Goal: Task Accomplishment & Management: Use online tool/utility

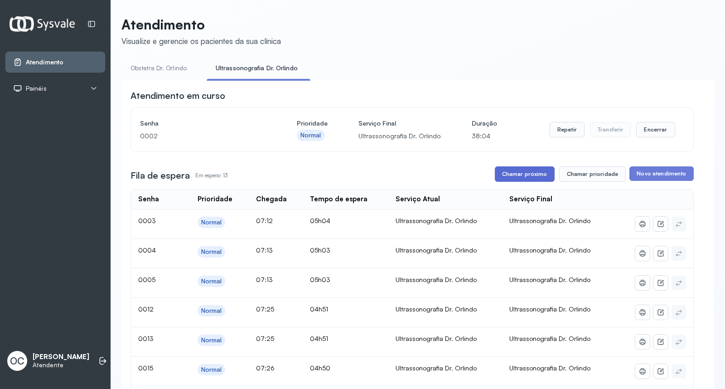
scroll to position [22, 0]
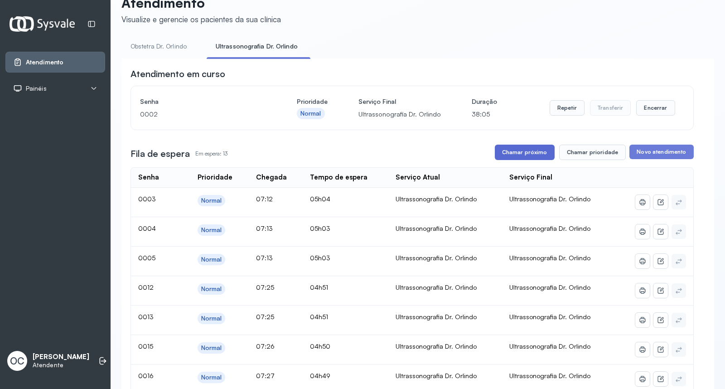
click at [515, 151] on button "Chamar próximo" at bounding box center [525, 151] width 60 height 15
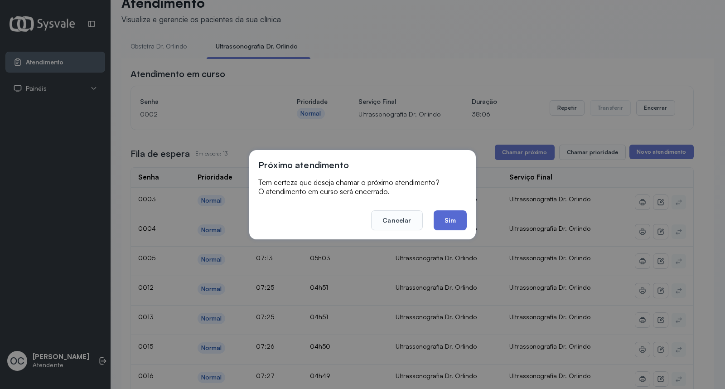
click at [453, 220] on button "Sim" at bounding box center [449, 220] width 33 height 20
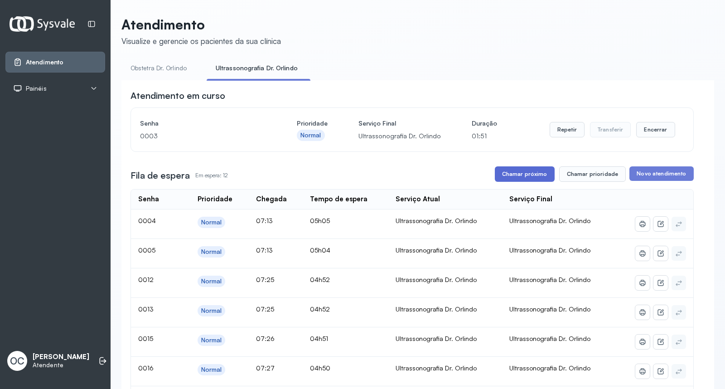
click at [507, 179] on button "Chamar próximo" at bounding box center [525, 173] width 60 height 15
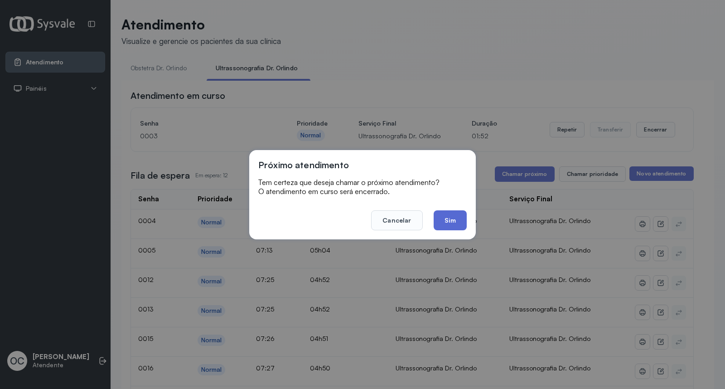
click at [447, 216] on button "Sim" at bounding box center [449, 220] width 33 height 20
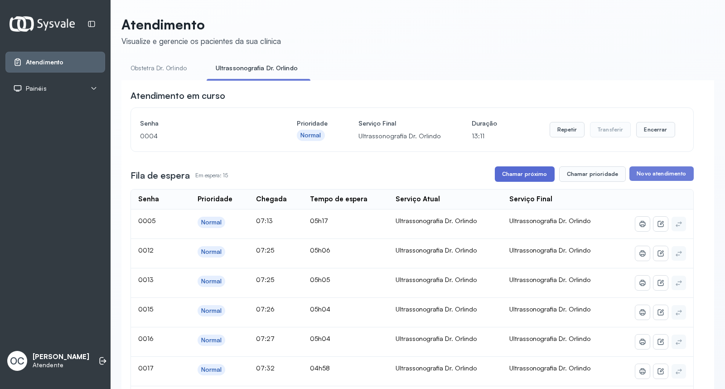
click at [522, 178] on button "Chamar próximo" at bounding box center [525, 173] width 60 height 15
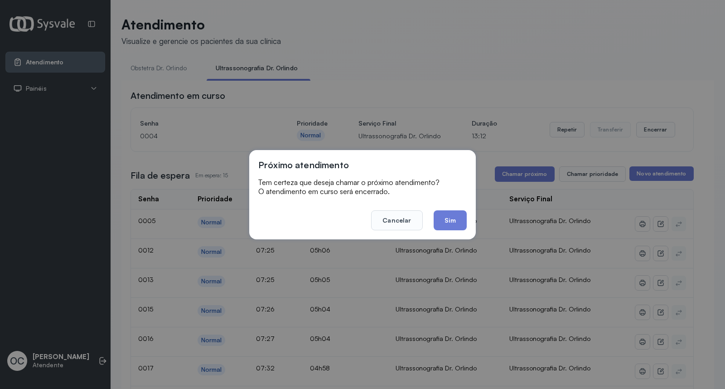
click at [461, 212] on button "Sim" at bounding box center [449, 220] width 33 height 20
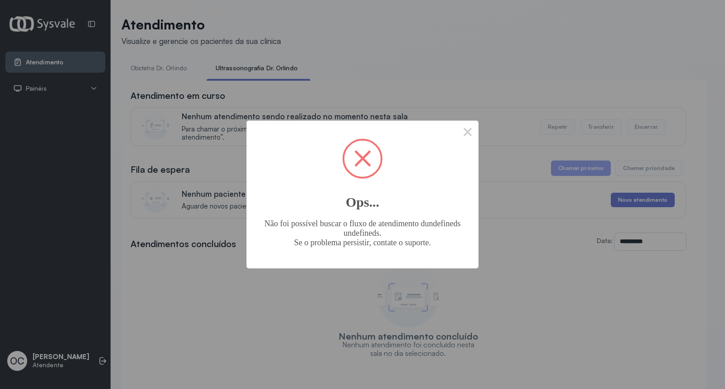
click at [456, 120] on button "×" at bounding box center [467, 131] width 22 height 22
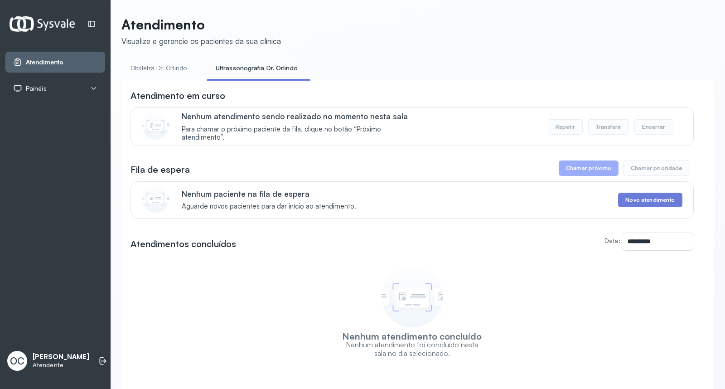
drag, startPoint x: 179, startPoint y: 67, endPoint x: 195, endPoint y: 67, distance: 15.9
click at [179, 67] on link "Obstetra Dr. Orlindo" at bounding box center [158, 68] width 74 height 15
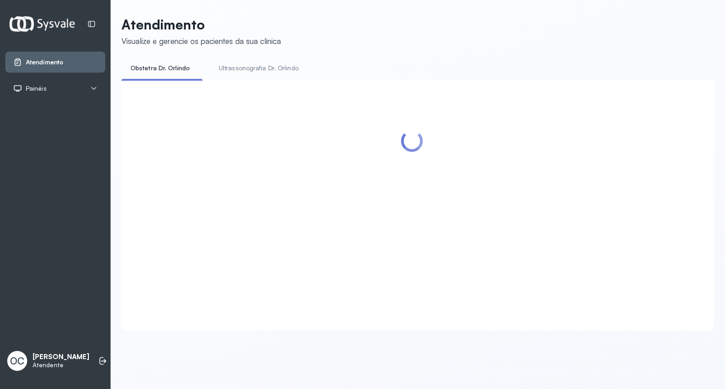
click at [238, 66] on link "Ultrassonografia Dr. Orlindo" at bounding box center [259, 68] width 98 height 15
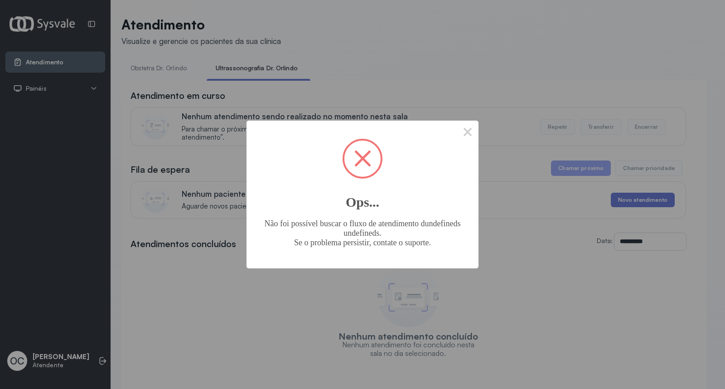
click at [456, 120] on button "×" at bounding box center [467, 131] width 22 height 22
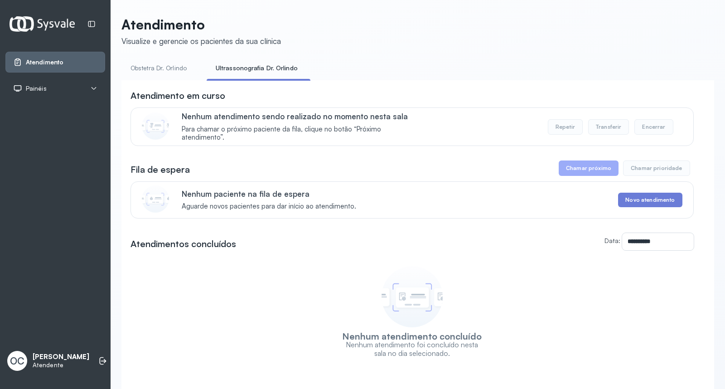
click at [161, 68] on link "Obstetra Dr. Orlindo" at bounding box center [158, 68] width 74 height 15
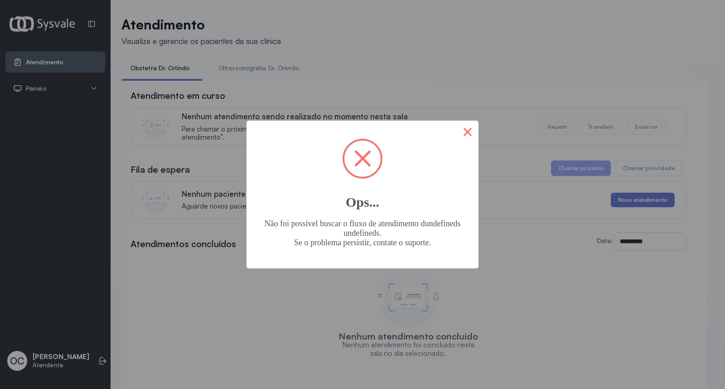
click at [477, 130] on button "×" at bounding box center [467, 131] width 22 height 22
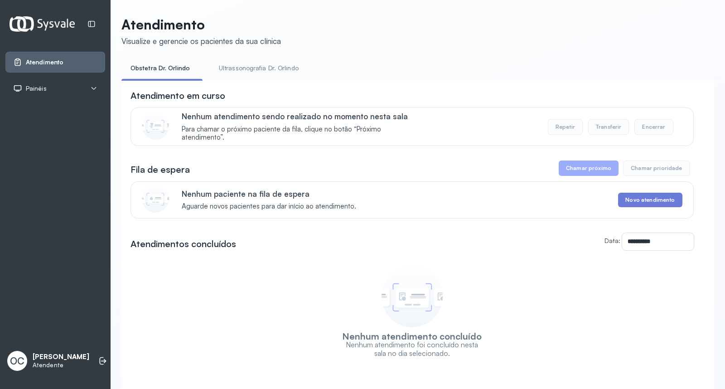
click at [232, 66] on link "Ultrassonografia Dr. Orlindo" at bounding box center [259, 68] width 98 height 15
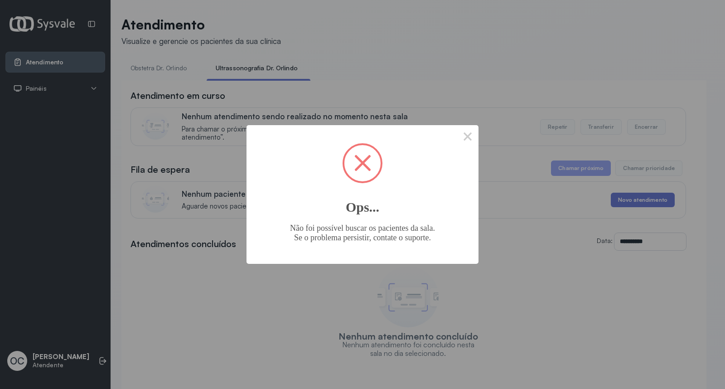
click at [232, 66] on div "× Ops... Não foi possível buscar os pacientes da sala. Se o problema persistir,…" at bounding box center [362, 194] width 725 height 389
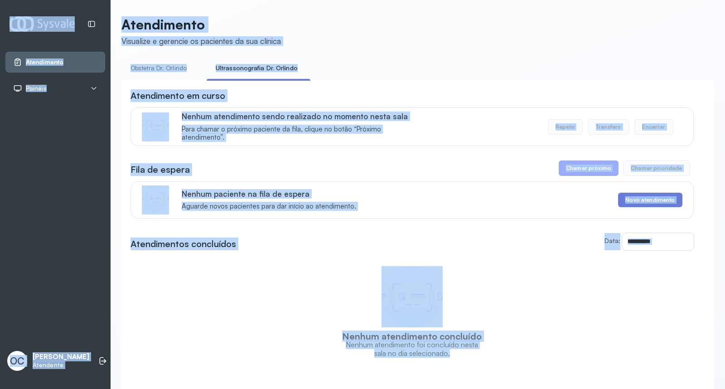
click at [163, 63] on link "Obstetra Dr. Orlindo" at bounding box center [158, 68] width 74 height 15
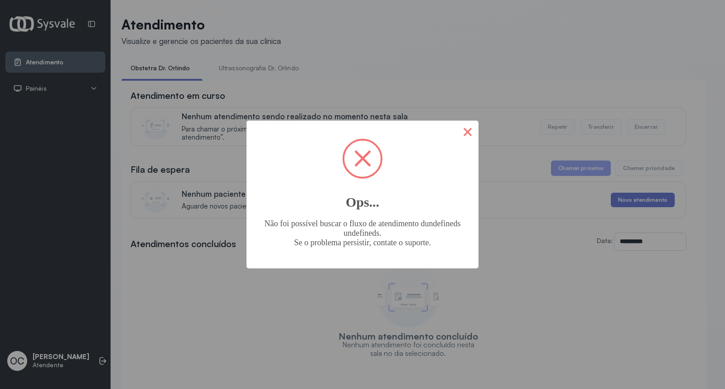
click at [472, 133] on button "×" at bounding box center [467, 131] width 22 height 22
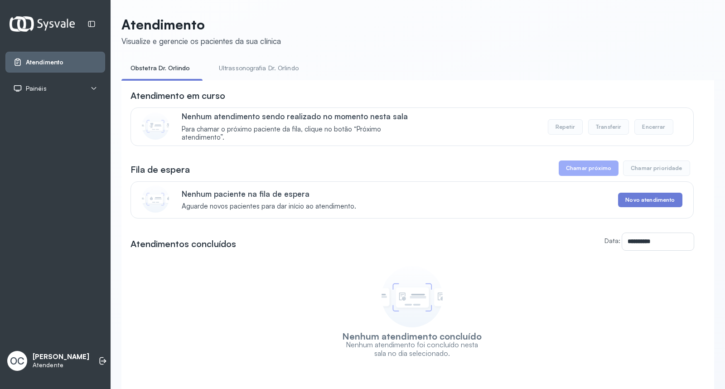
click at [255, 70] on link "Ultrassonografia Dr. Orlindo" at bounding box center [259, 68] width 98 height 15
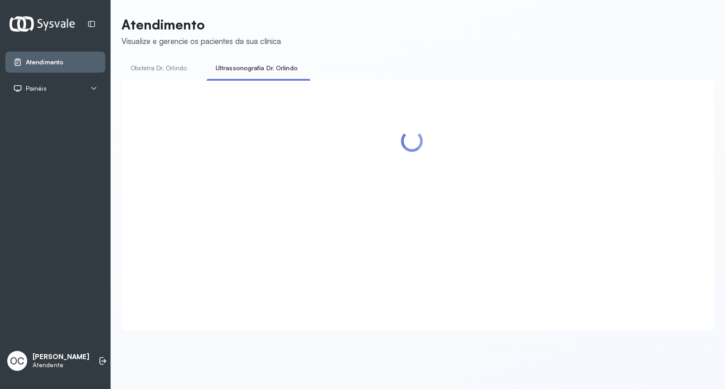
click at [255, 70] on link "Ultrassonografia Dr. Orlindo" at bounding box center [257, 68] width 100 height 15
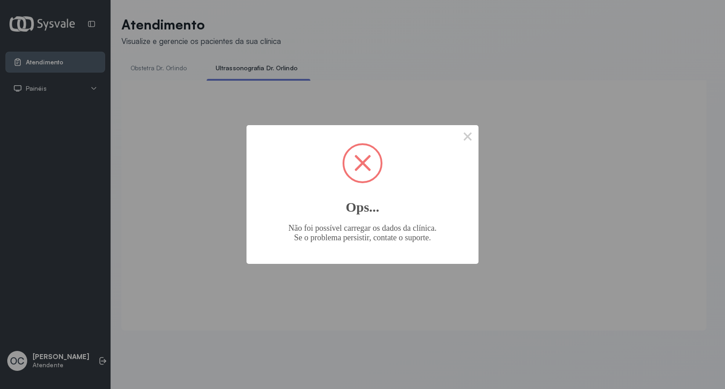
click at [255, 70] on body "Atendimento Painéis Tv OC [PERSON_NAME] dos Santos Atendente Atendimento Visual…" at bounding box center [362, 194] width 725 height 389
click at [255, 70] on div "× Ops... Não foi possível carregar os dados da clínica. Se o problema persistir…" at bounding box center [362, 194] width 725 height 389
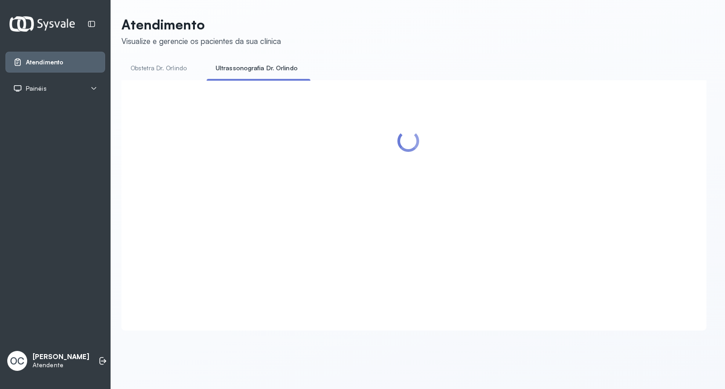
click at [255, 70] on div "× Ops... Não foi possível carregar os dados da clínica. Se o problema persistir…" at bounding box center [362, 194] width 725 height 389
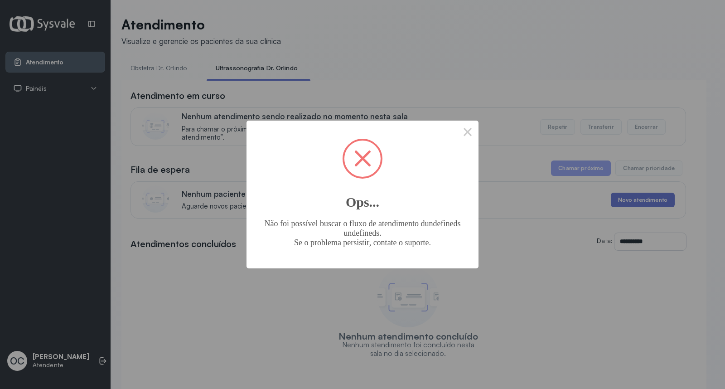
click at [258, 70] on div "× Ops... Não foi possível buscar o fluxo de atendimento dundefineds undefineds.…" at bounding box center [362, 194] width 725 height 389
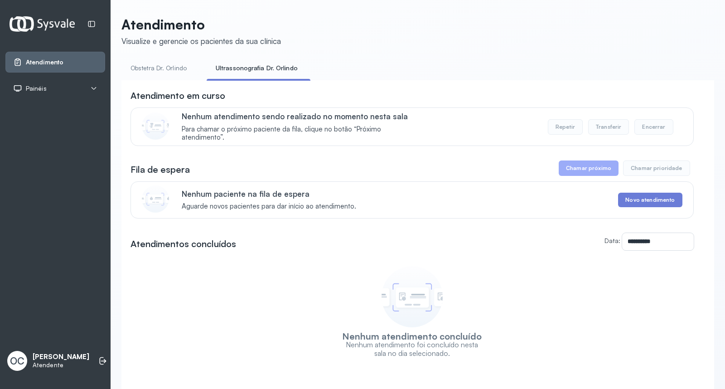
click at [258, 70] on link "Ultrassonografia Dr. Orlindo" at bounding box center [257, 68] width 100 height 15
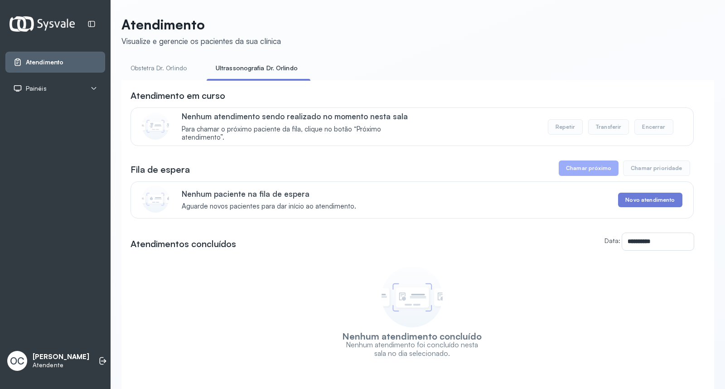
click at [258, 70] on link "Ultrassonografia Dr. Orlindo" at bounding box center [257, 68] width 100 height 15
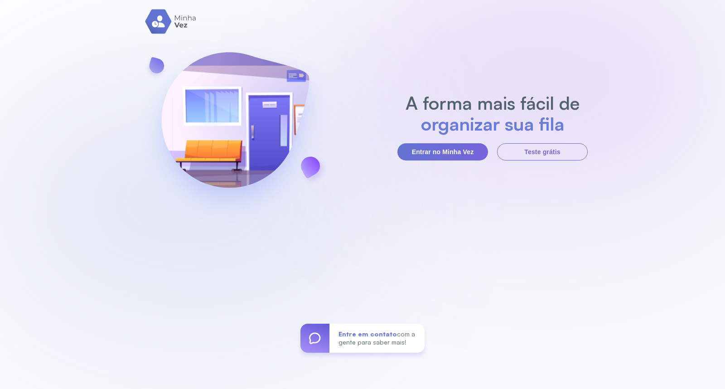
click at [437, 166] on div "A forma mais fácil de organizar sua fila Entrar no Minha Vez Teste grátis Entre…" at bounding box center [362, 194] width 725 height 389
click at [437, 149] on button "Entrar no Minha Vez" at bounding box center [442, 151] width 91 height 17
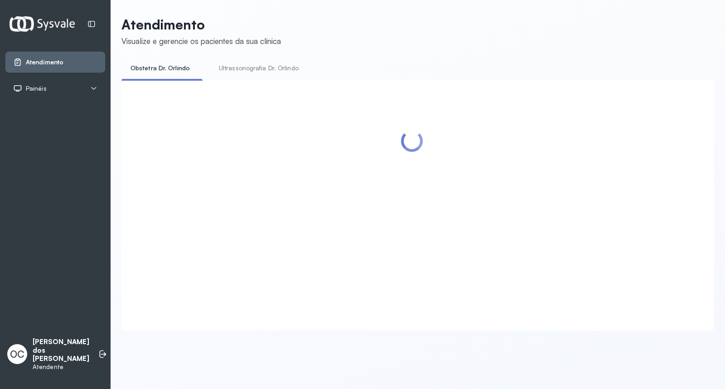
click at [264, 66] on link "Ultrassonografia Dr. Orlindo" at bounding box center [259, 68] width 98 height 15
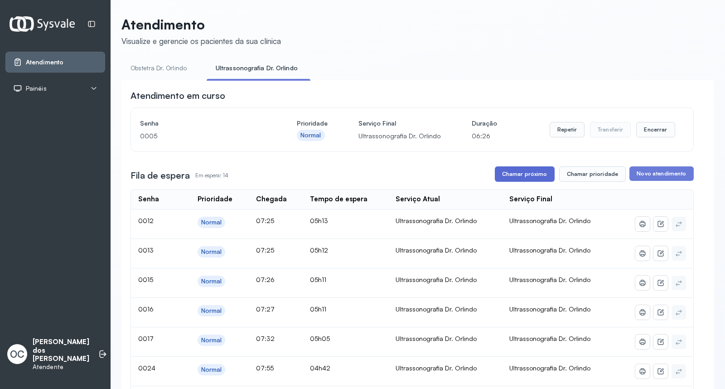
click at [501, 170] on button "Chamar próximo" at bounding box center [525, 173] width 60 height 15
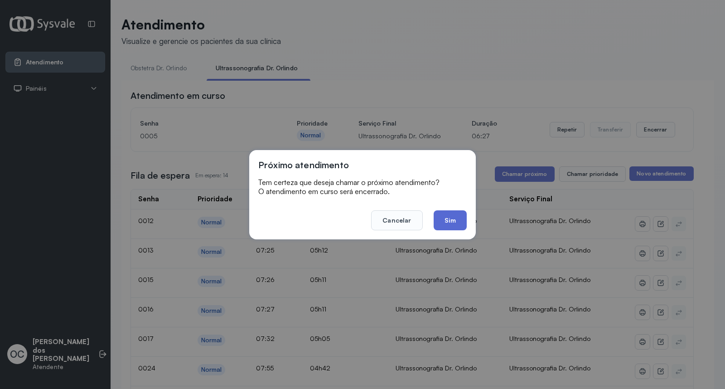
click at [435, 214] on button "Sim" at bounding box center [449, 220] width 33 height 20
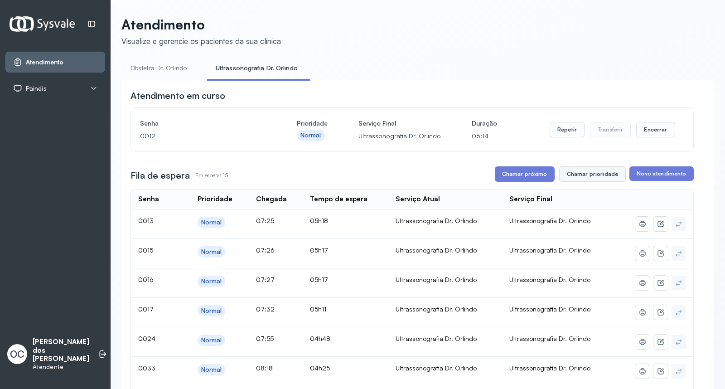
click at [595, 173] on button "Chamar prioridade" at bounding box center [592, 173] width 67 height 15
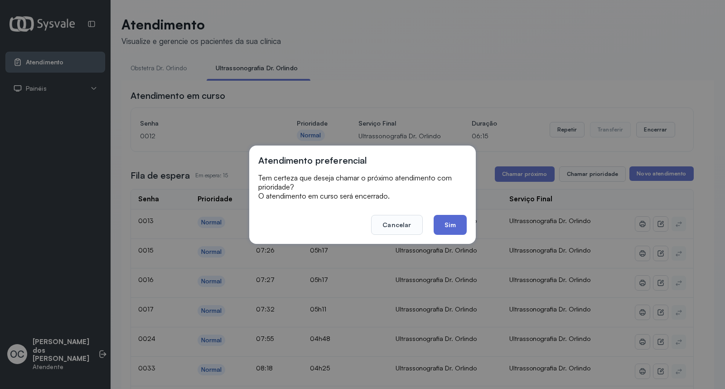
click at [458, 224] on button "Sim" at bounding box center [449, 225] width 33 height 20
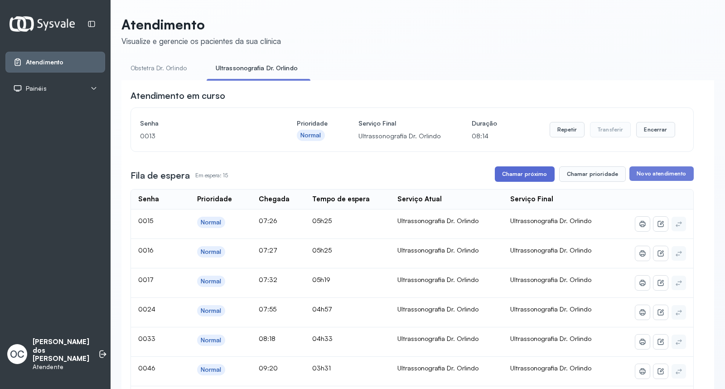
click at [509, 175] on button "Chamar próximo" at bounding box center [525, 173] width 60 height 15
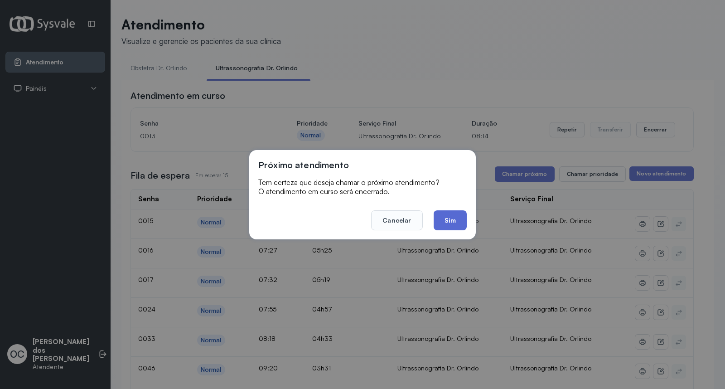
click at [447, 222] on button "Sim" at bounding box center [449, 220] width 33 height 20
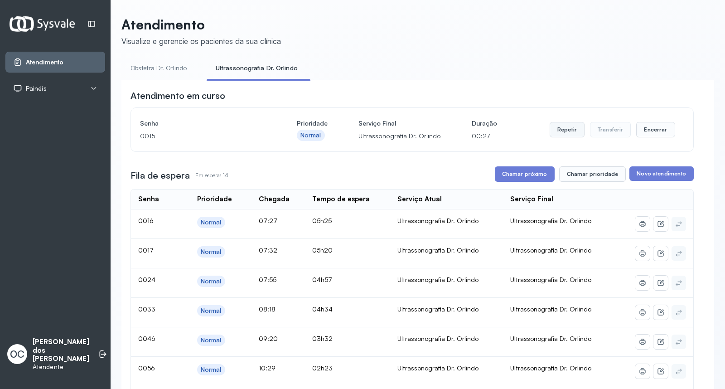
click at [567, 129] on button "Repetir" at bounding box center [566, 129] width 35 height 15
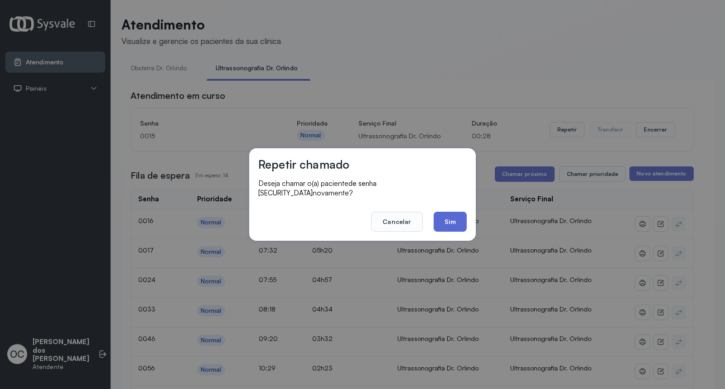
click at [443, 219] on button "Sim" at bounding box center [449, 221] width 33 height 20
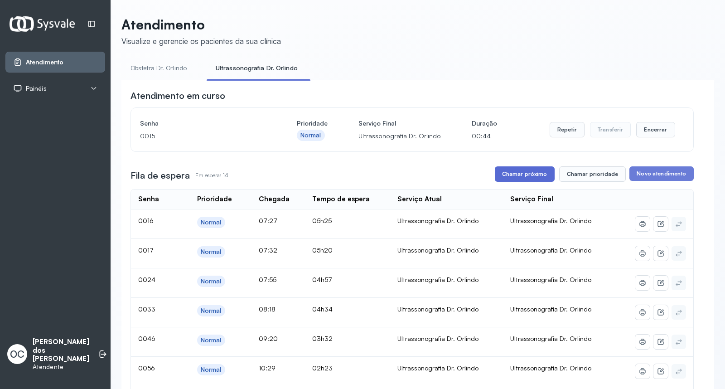
click at [523, 177] on button "Chamar próximo" at bounding box center [525, 173] width 60 height 15
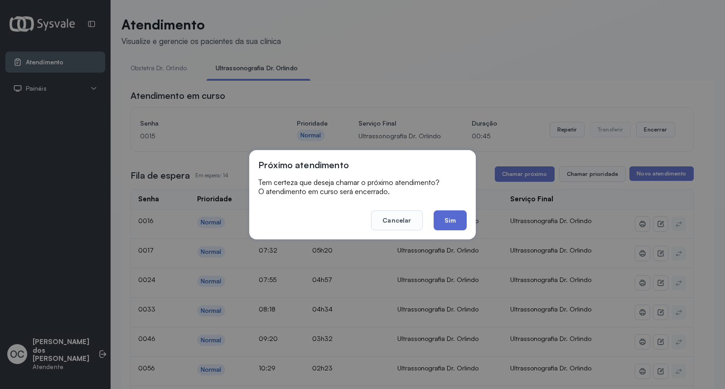
click at [446, 222] on button "Sim" at bounding box center [449, 220] width 33 height 20
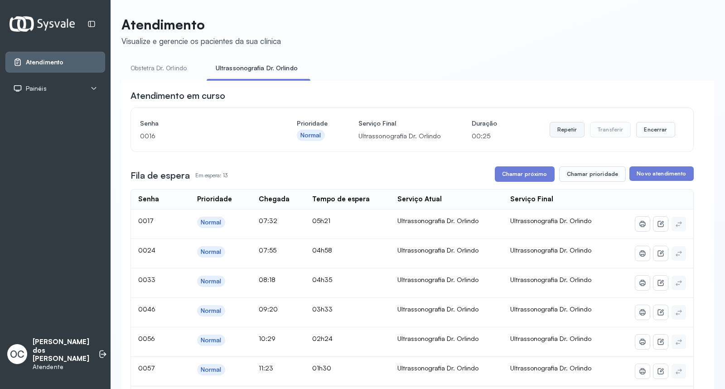
click at [558, 135] on button "Repetir" at bounding box center [566, 129] width 35 height 15
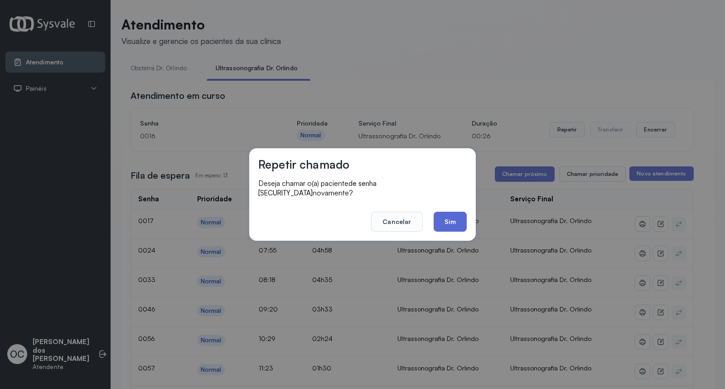
click at [450, 220] on button "Sim" at bounding box center [449, 221] width 33 height 20
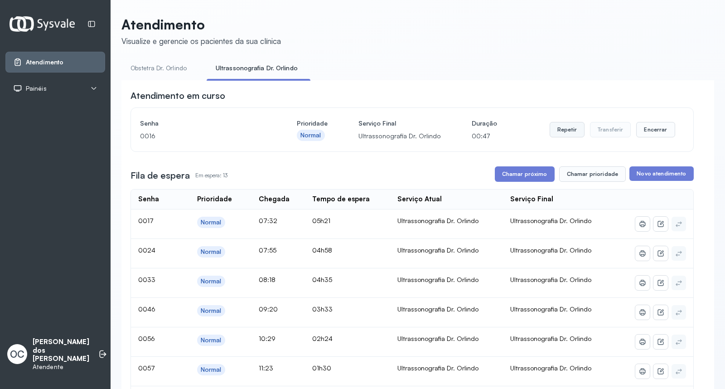
click at [553, 128] on button "Repetir" at bounding box center [566, 129] width 35 height 15
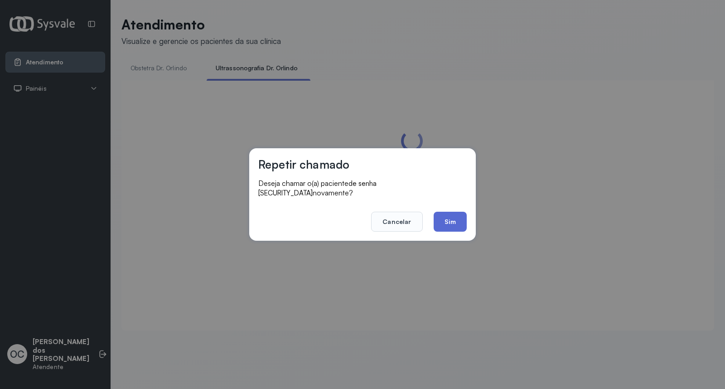
click at [451, 220] on button "Sim" at bounding box center [449, 221] width 33 height 20
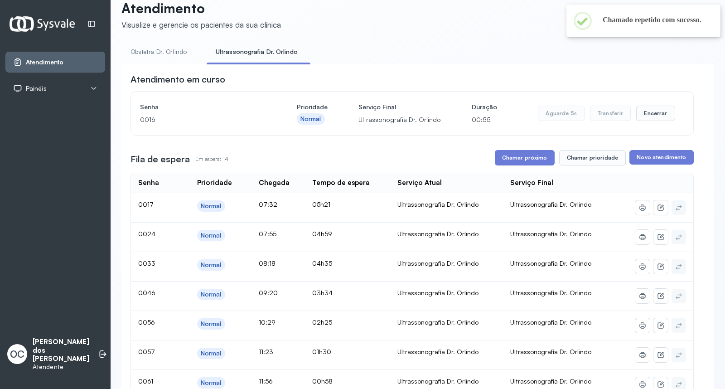
scroll to position [43, 0]
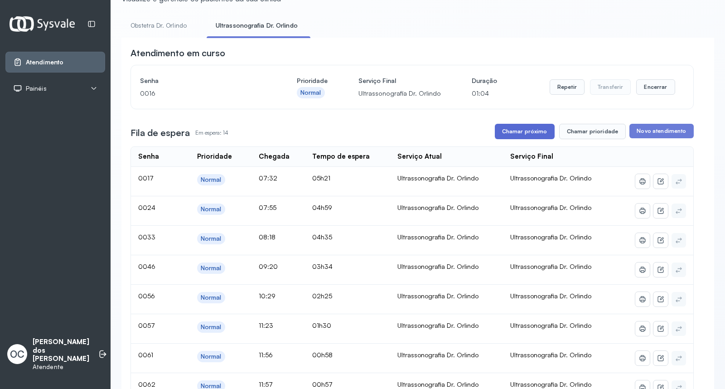
click at [519, 127] on button "Chamar próximo" at bounding box center [525, 131] width 60 height 15
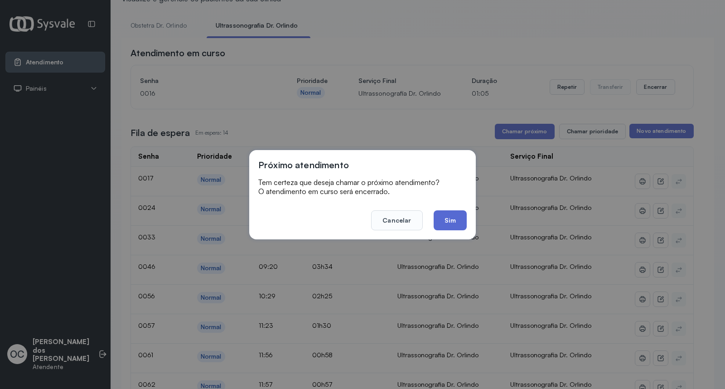
click at [441, 211] on button "Sim" at bounding box center [449, 220] width 33 height 20
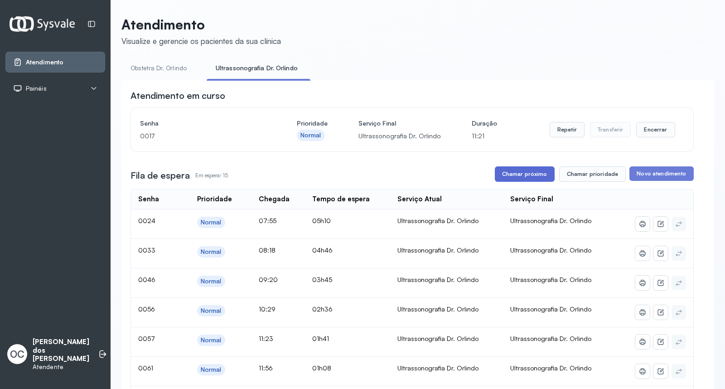
drag, startPoint x: 536, startPoint y: 172, endPoint x: 531, endPoint y: 174, distance: 5.5
click at [531, 174] on button "Chamar próximo" at bounding box center [525, 173] width 60 height 15
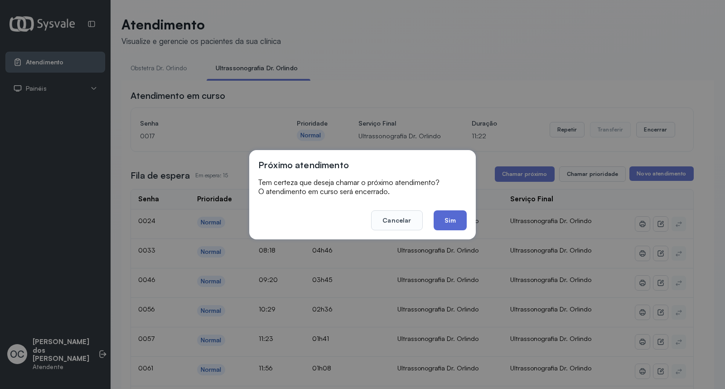
click at [458, 221] on button "Sim" at bounding box center [449, 220] width 33 height 20
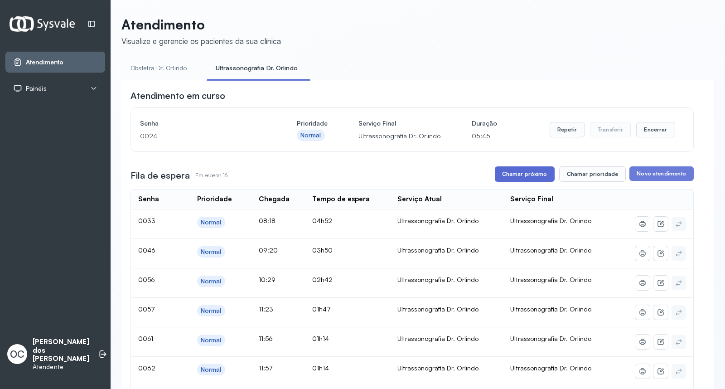
click at [509, 175] on button "Chamar próximo" at bounding box center [525, 173] width 60 height 15
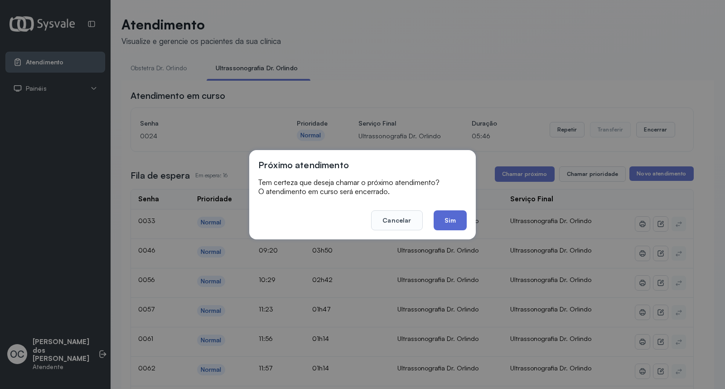
click at [456, 213] on button "Sim" at bounding box center [449, 220] width 33 height 20
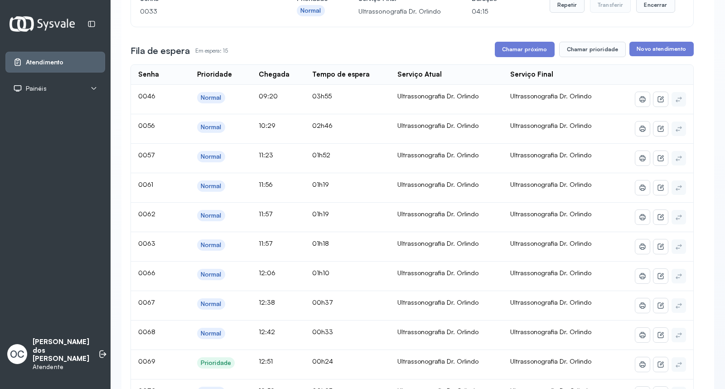
scroll to position [46, 0]
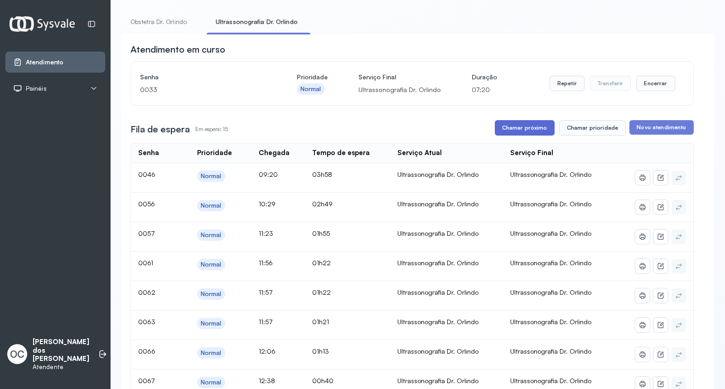
click at [522, 130] on button "Chamar próximo" at bounding box center [525, 127] width 60 height 15
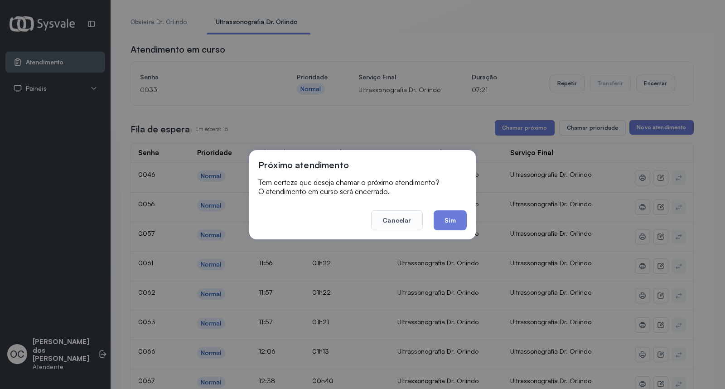
drag, startPoint x: 445, startPoint y: 226, endPoint x: 469, endPoint y: 205, distance: 32.1
click at [446, 225] on button "Sim" at bounding box center [449, 220] width 33 height 20
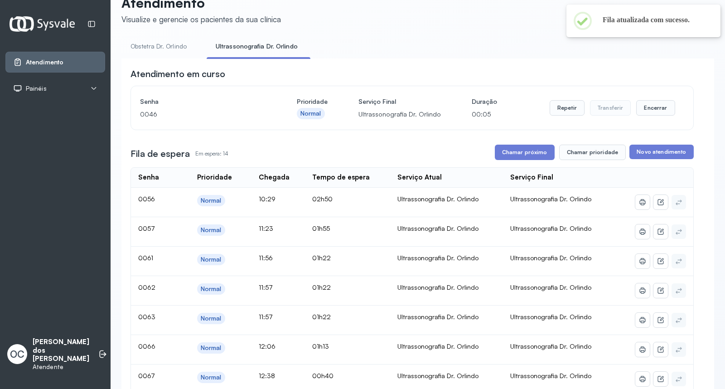
scroll to position [0, 0]
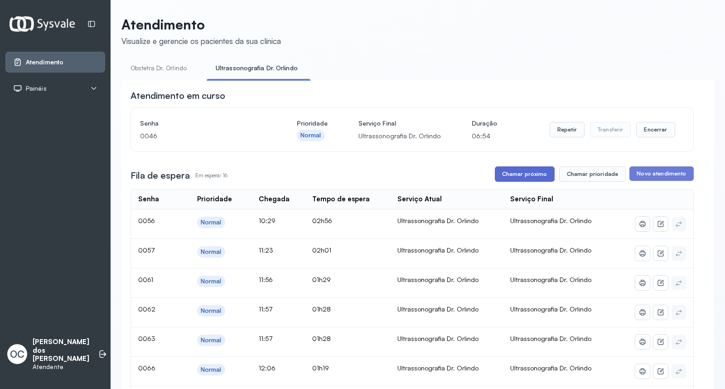
click at [508, 179] on button "Chamar próximo" at bounding box center [525, 173] width 60 height 15
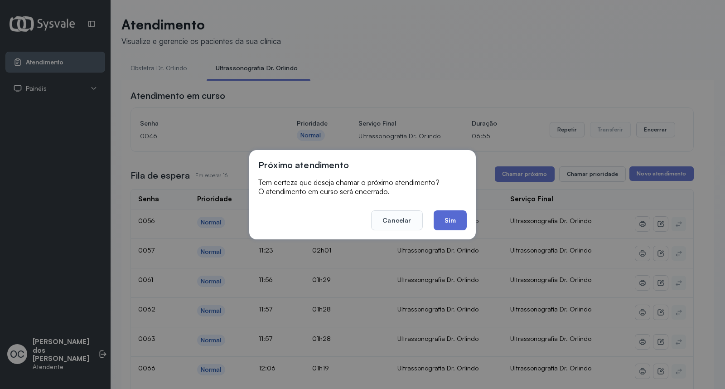
click at [445, 216] on button "Sim" at bounding box center [449, 220] width 33 height 20
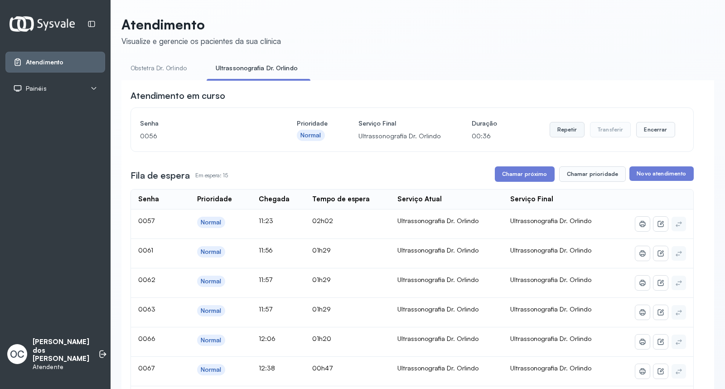
click at [562, 133] on button "Repetir" at bounding box center [566, 129] width 35 height 15
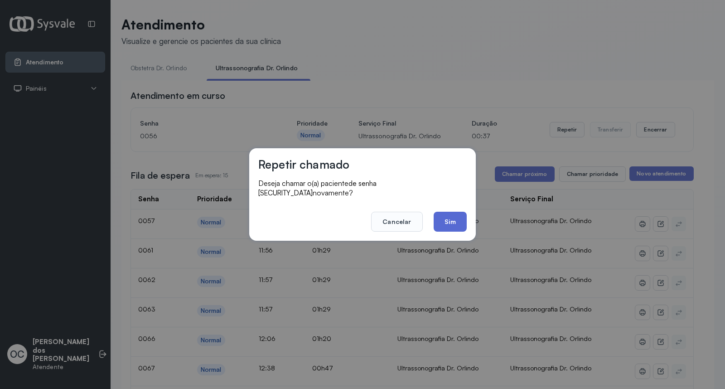
click at [447, 211] on button "Sim" at bounding box center [449, 221] width 33 height 20
